Goal: Use online tool/utility: Use online tool/utility

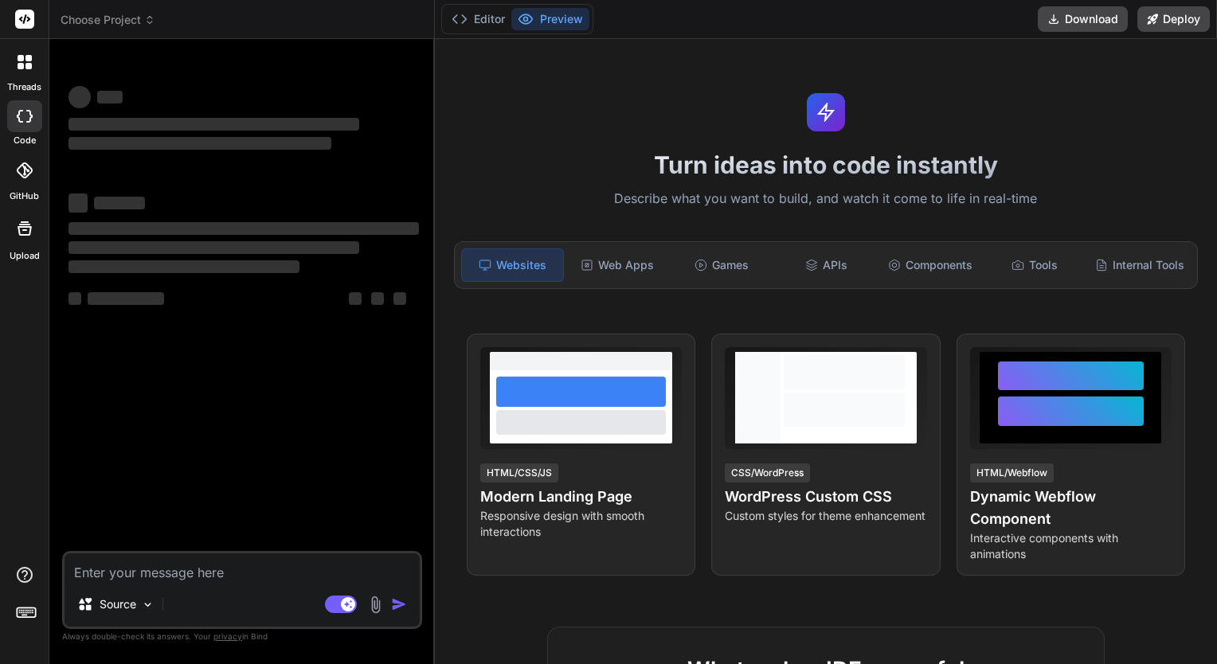
click at [25, 614] on icon at bounding box center [26, 612] width 22 height 22
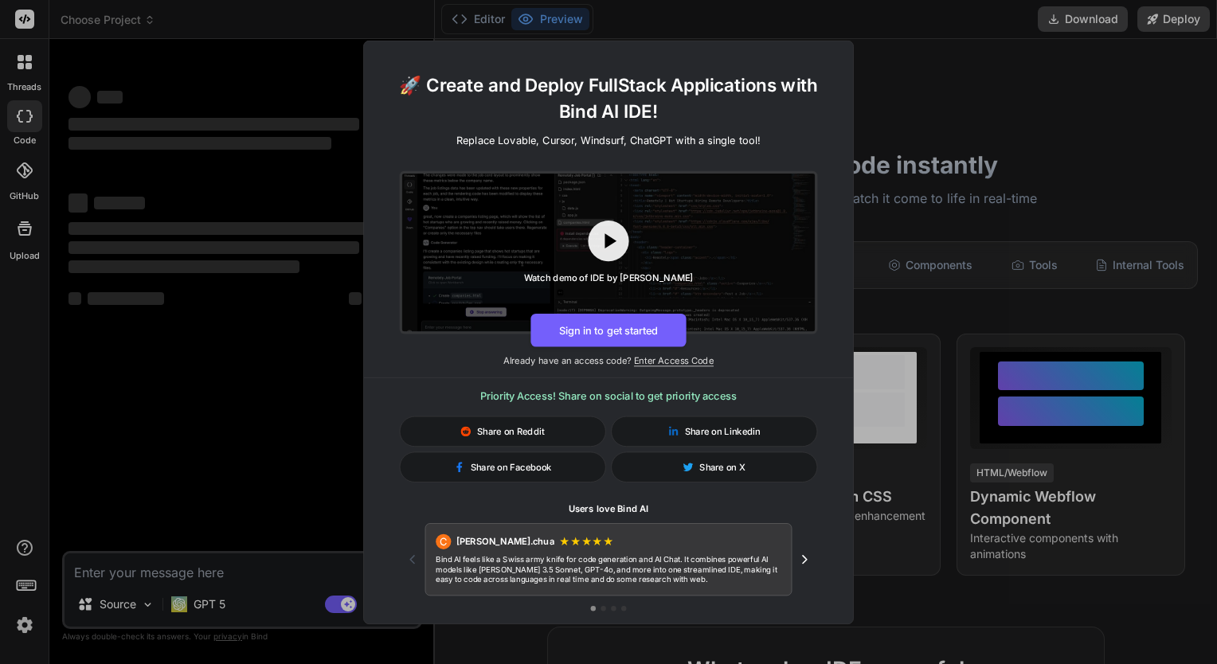
click at [1030, 194] on div "🚀 Create and Deploy FullStack Applications with Bind AI IDE! Replace Lovable, C…" at bounding box center [608, 332] width 1217 height 664
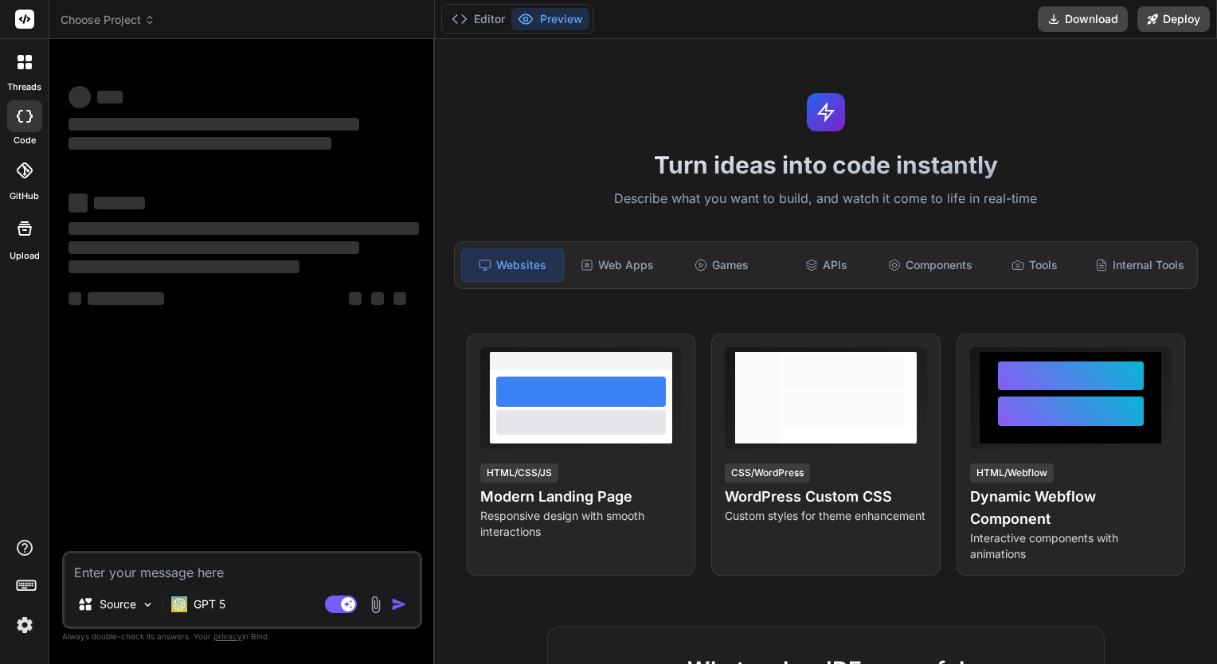
click at [30, 625] on img at bounding box center [24, 625] width 27 height 27
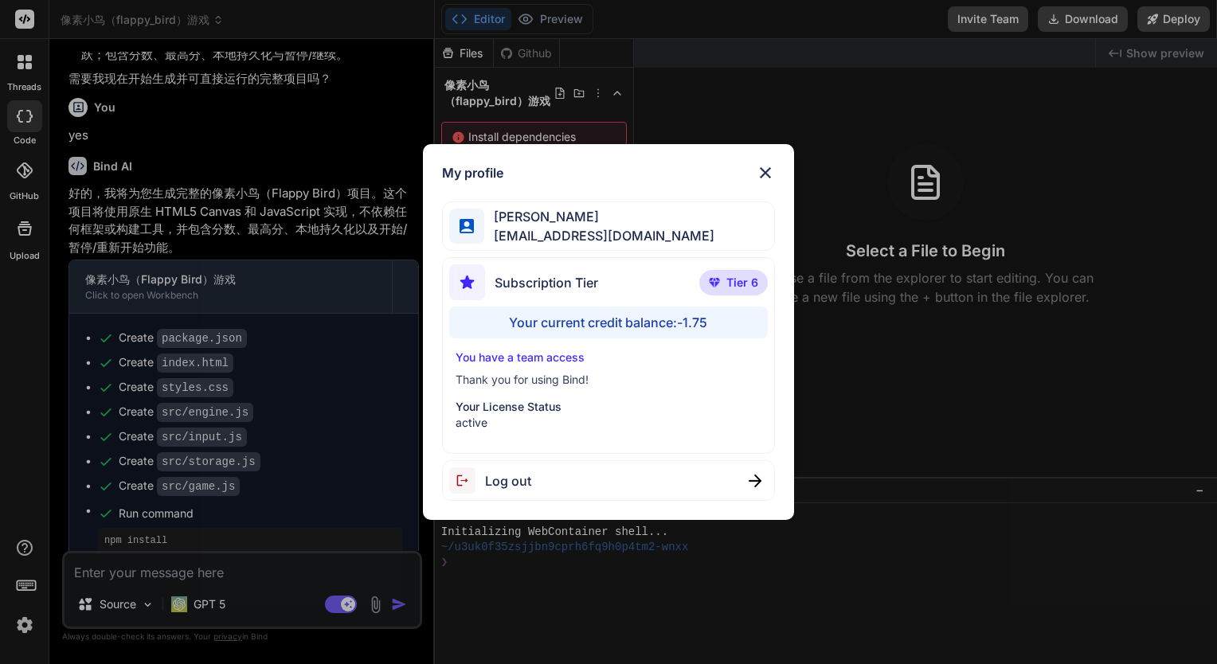
scroll to position [592, 0]
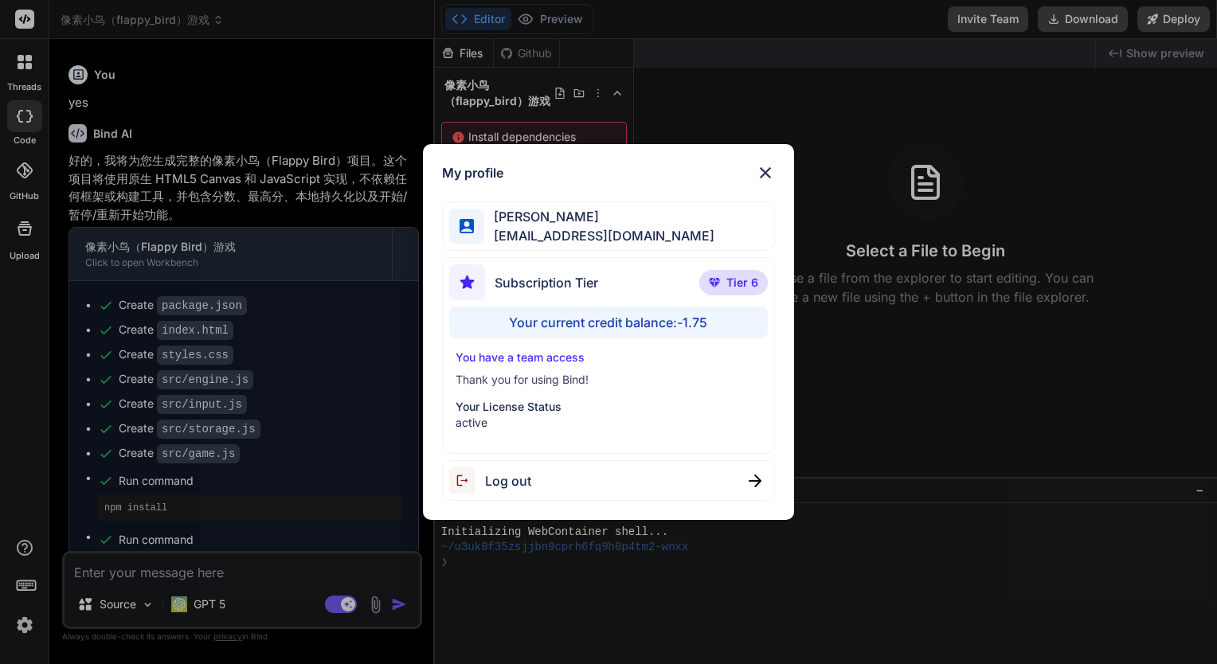
click at [340, 402] on div "My profile [PERSON_NAME] [PERSON_NAME][EMAIL_ADDRESS][DOMAIN_NAME] Subscription…" at bounding box center [608, 332] width 1217 height 664
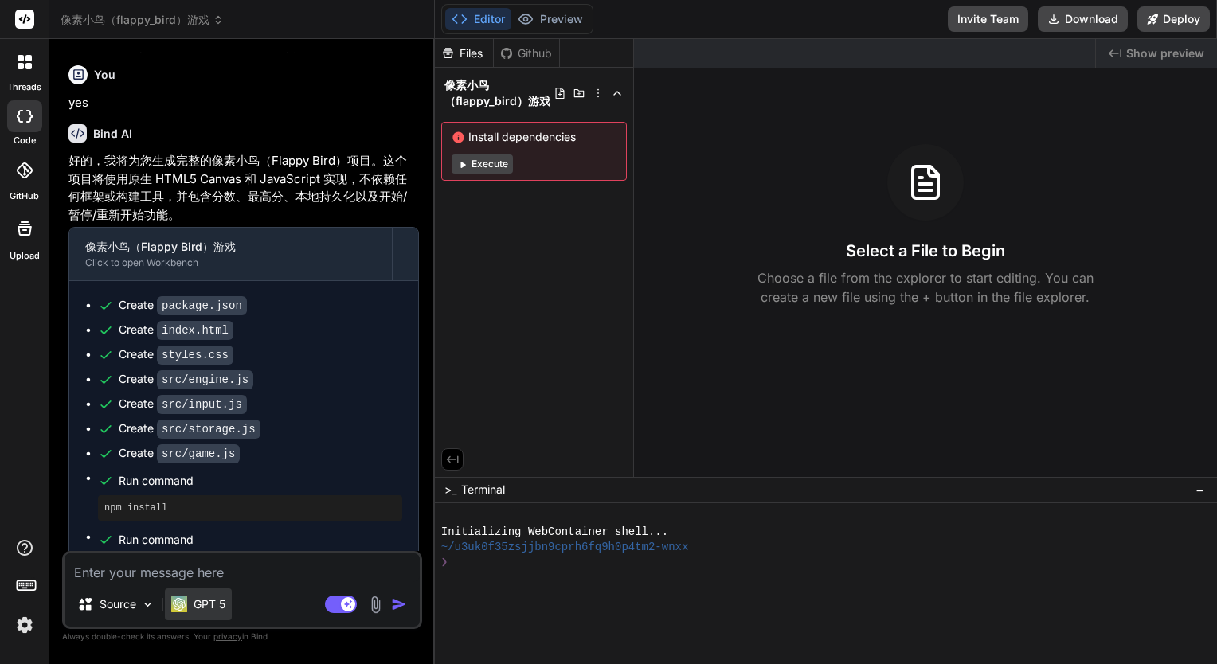
click at [195, 605] on p "GPT 5" at bounding box center [210, 605] width 32 height 16
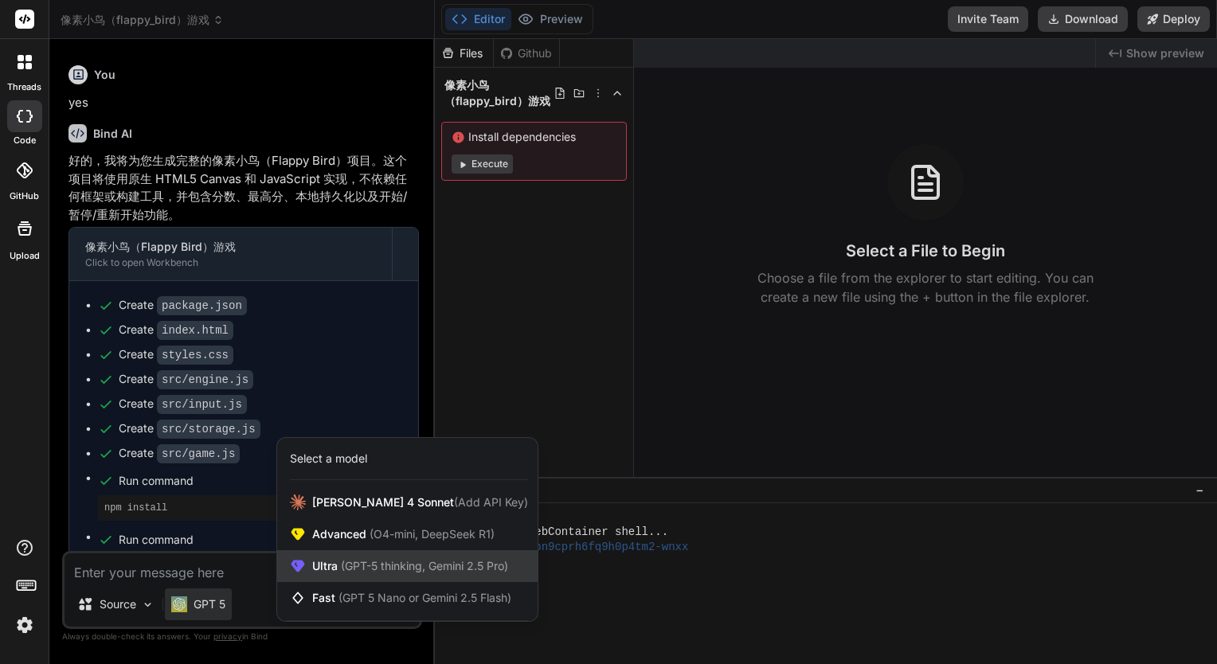
click at [402, 559] on span "(GPT-5 thinking, Gemini 2.5 Pro)" at bounding box center [423, 566] width 170 height 14
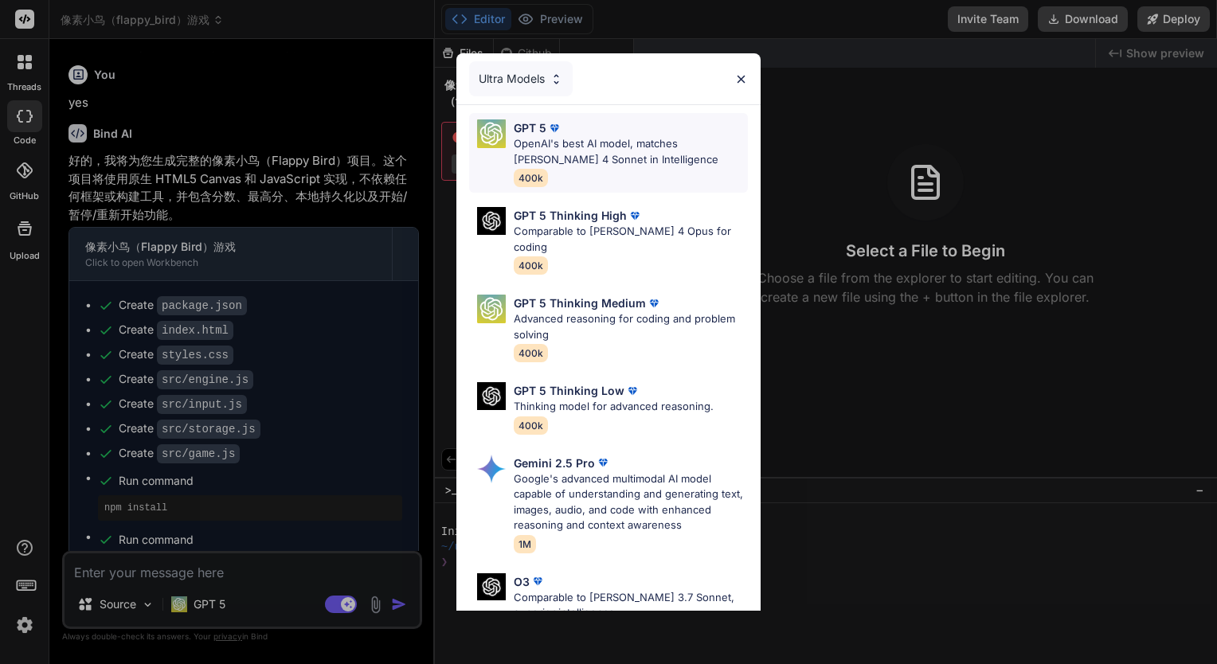
click at [585, 157] on p "OpenAI's best AI model, matches [PERSON_NAME] 4 Sonnet in Intelligence" at bounding box center [631, 151] width 234 height 31
type textarea "x"
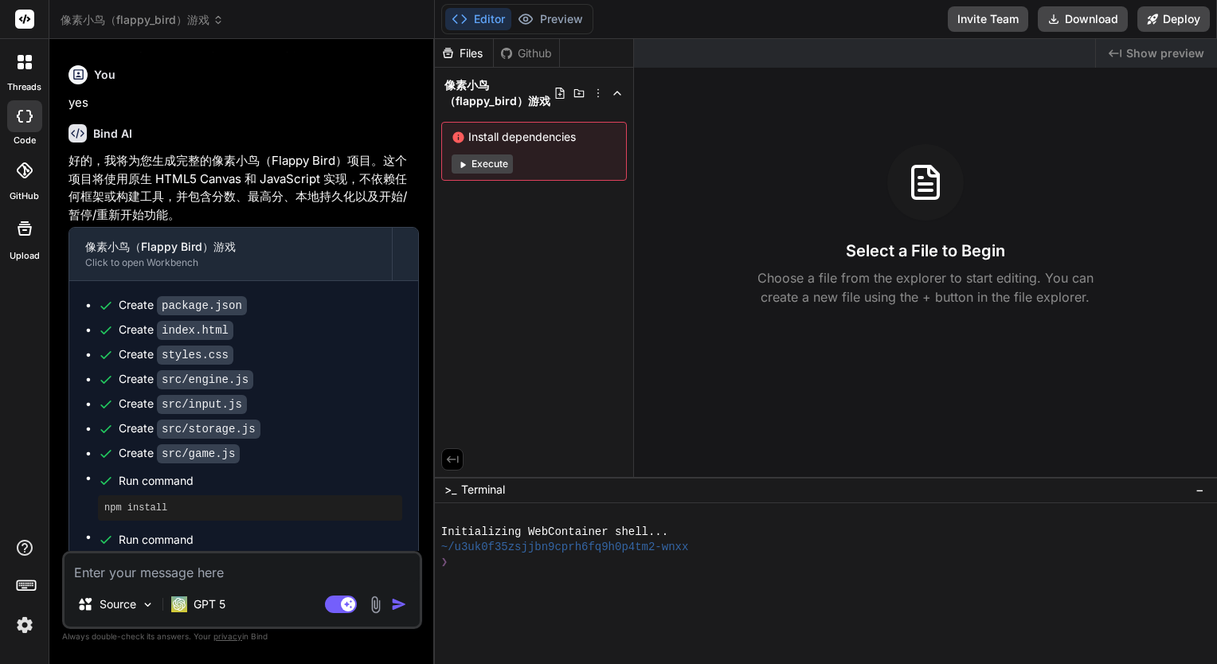
click at [282, 574] on textarea at bounding box center [242, 568] width 355 height 29
type textarea "d"
type textarea "x"
type textarea "da"
type textarea "x"
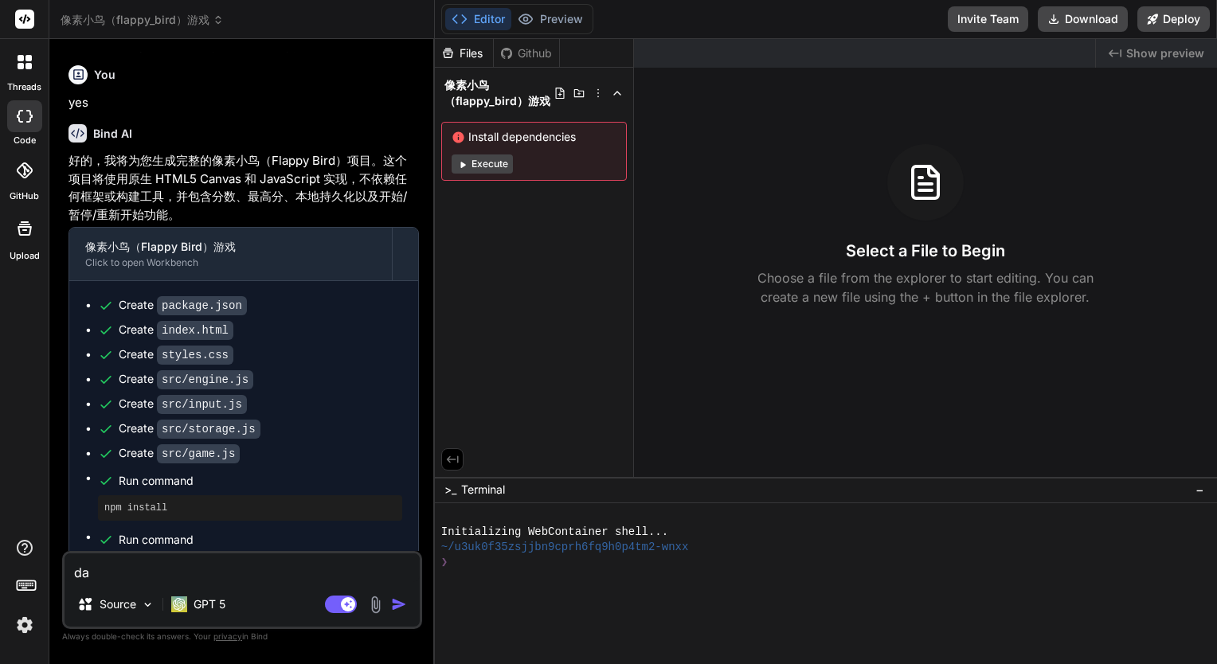
type textarea "da'z"
type textarea "x"
type textarea "da'za"
type textarea "x"
type textarea "da'zao"
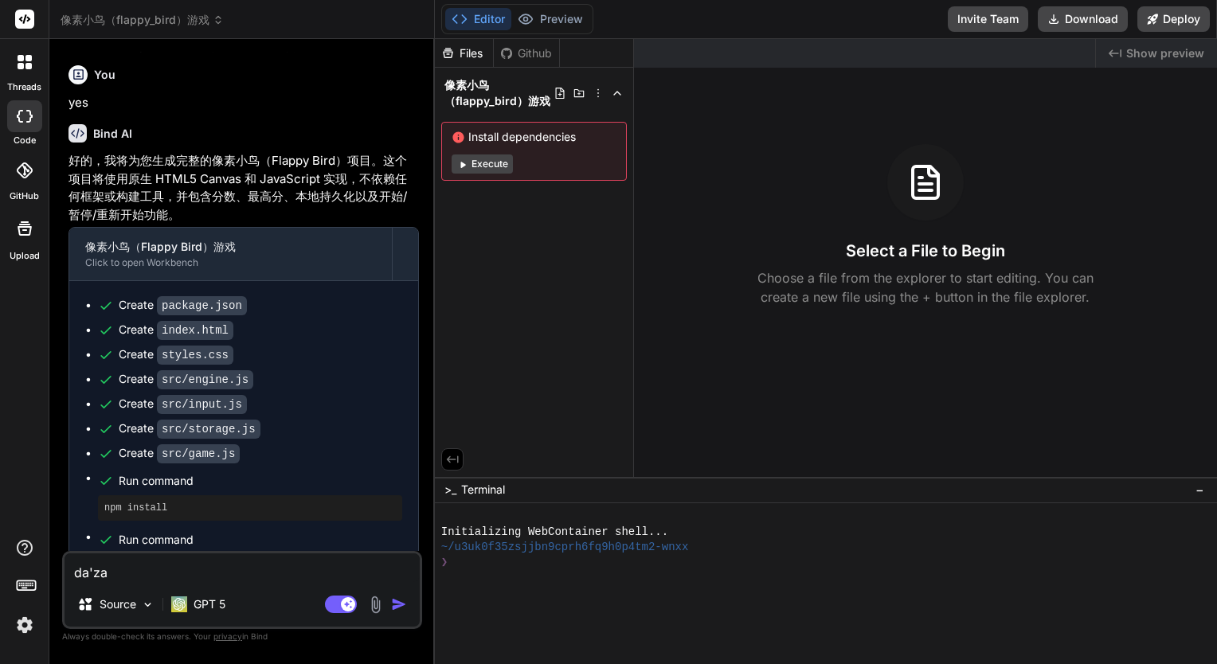
type textarea "x"
type textarea "da'zao'y"
type textarea "x"
type textarea "da'[PERSON_NAME]"
type textarea "x"
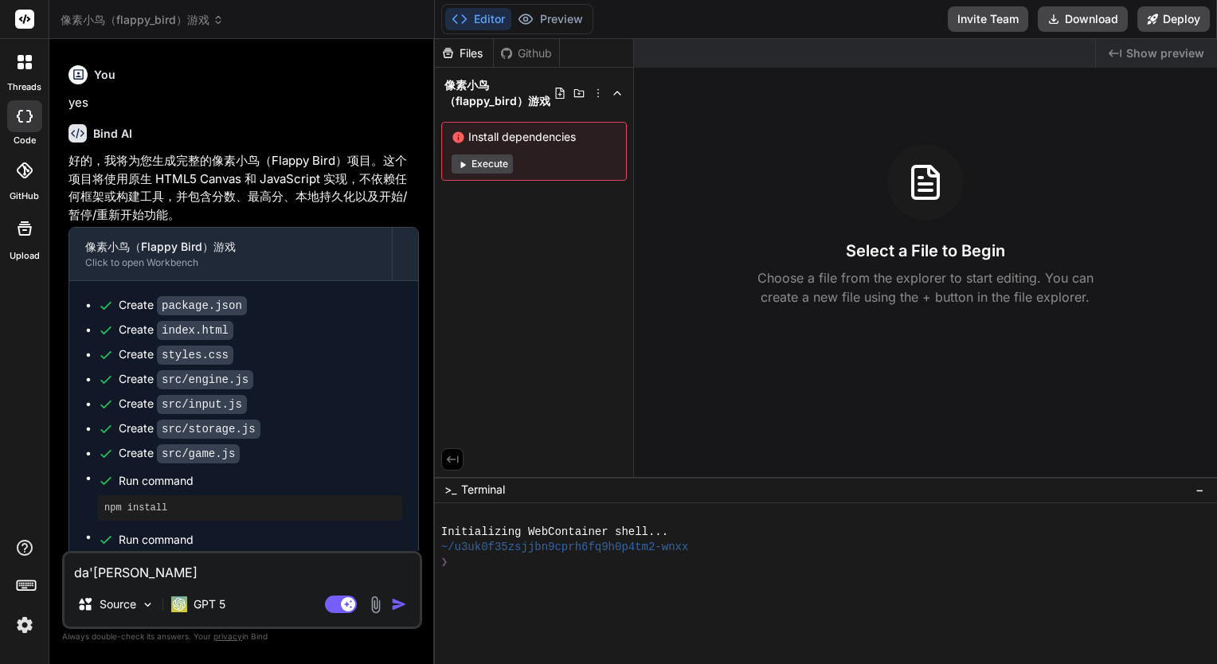
type textarea "da'zao'yi'e"
type textarea "x"
type textarea "打造以额"
type textarea "x"
type textarea "打造以额y"
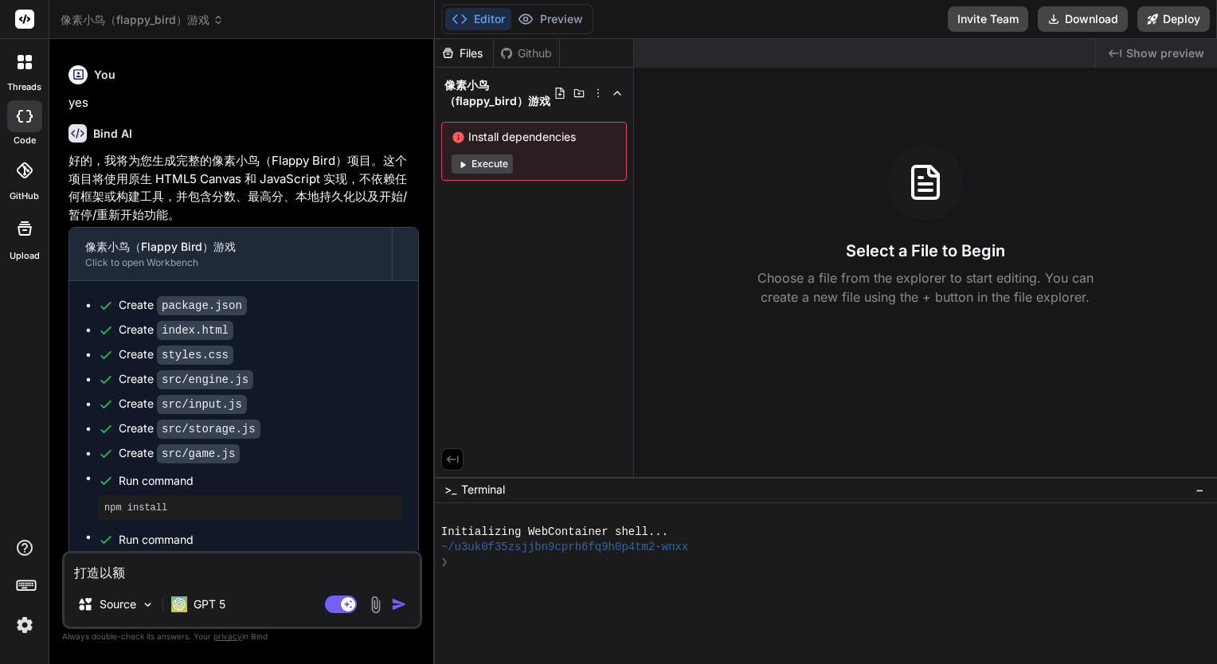
type textarea "x"
type textarea "打造以[PERSON_NAME]"
type textarea "x"
type textarea "打造以[PERSON_NAME]"
type textarea "x"
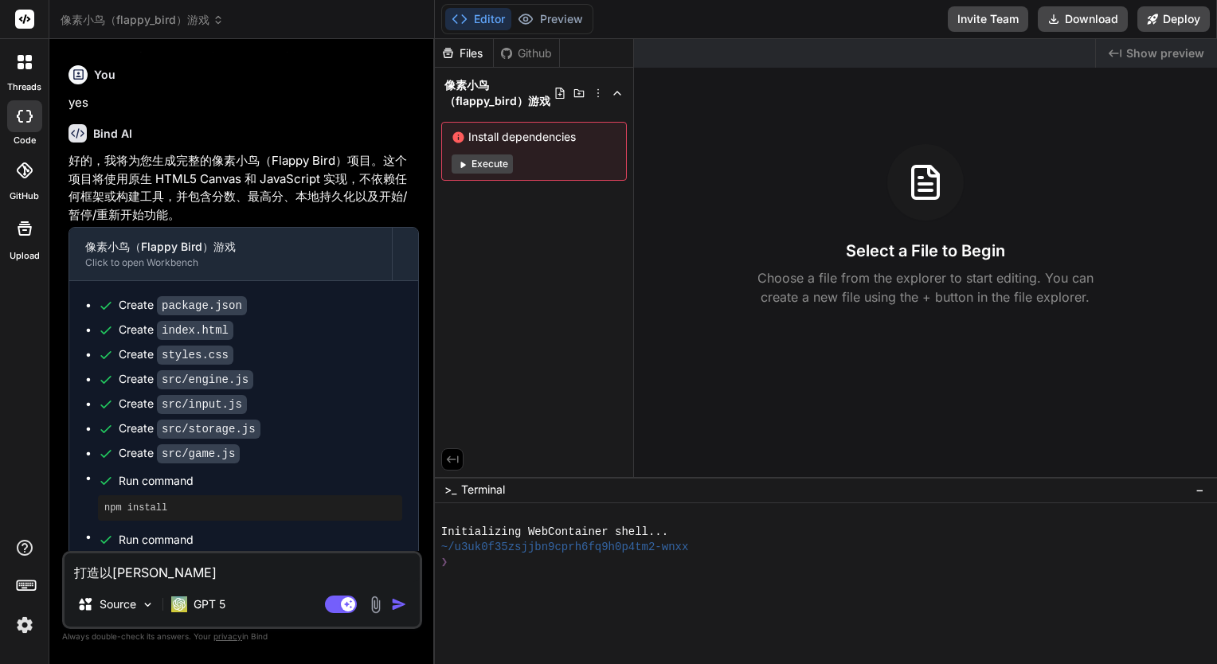
type textarea "打造以[PERSON_NAME]"
type textarea "x"
type textarea "打造以[PERSON_NAME]'y"
type textarea "x"
type textarea "打造以[PERSON_NAME]"
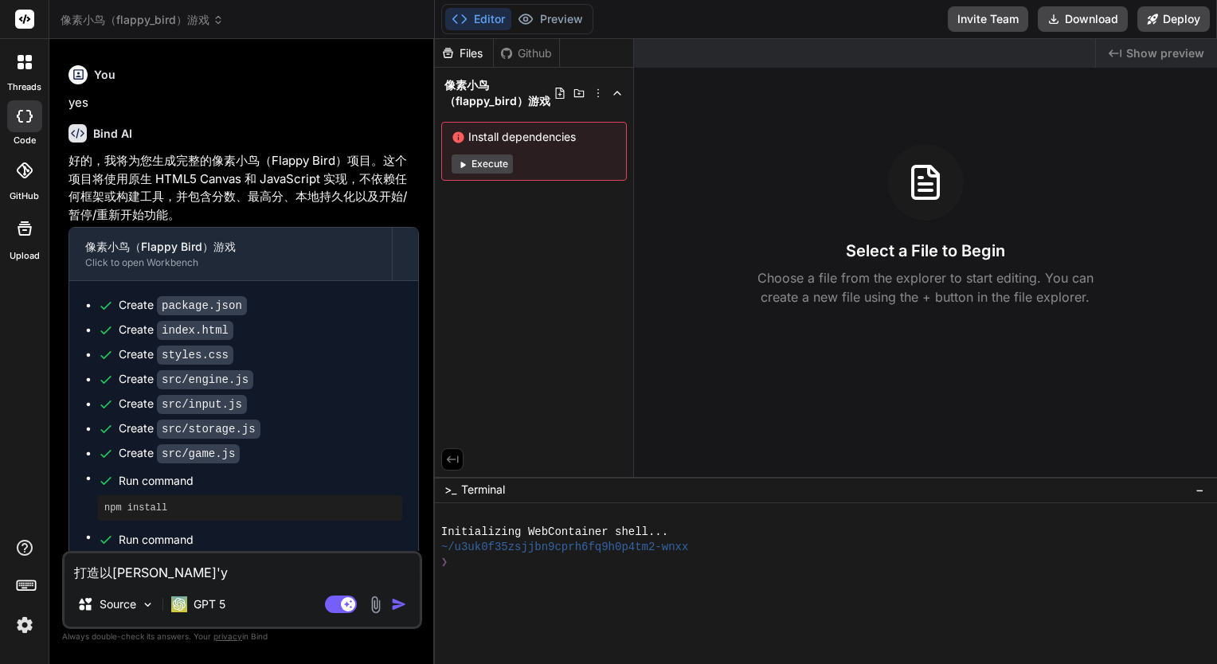
type textarea "x"
type textarea "打造以[PERSON_NAME]'yon"
type textarea "x"
type textarea "打造以[PERSON_NAME]"
type textarea "x"
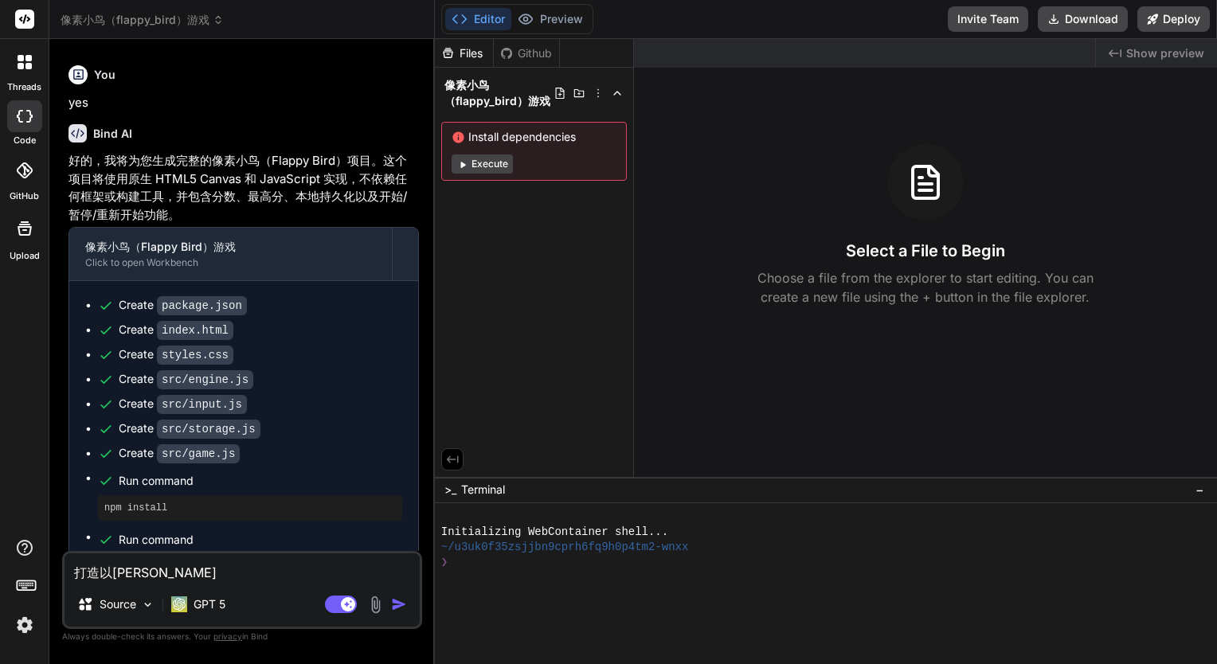
type textarea "打造以额应用"
type textarea "x"
